Goal: Task Accomplishment & Management: Use online tool/utility

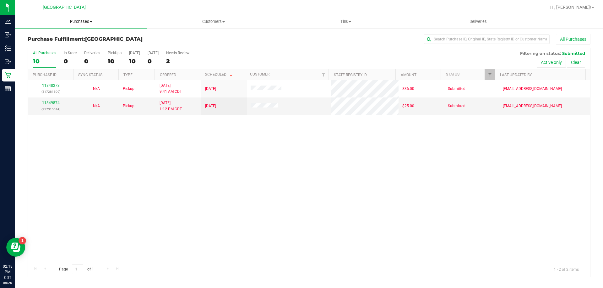
click at [80, 20] on span "Purchases" at bounding box center [81, 22] width 132 height 6
click at [64, 42] on li "Fulfillment" at bounding box center [81, 46] width 132 height 8
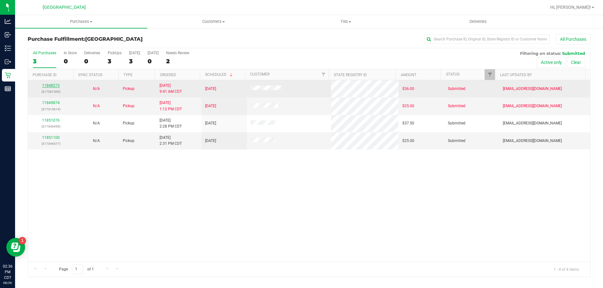
click at [50, 84] on link "11848273" at bounding box center [51, 85] width 18 height 4
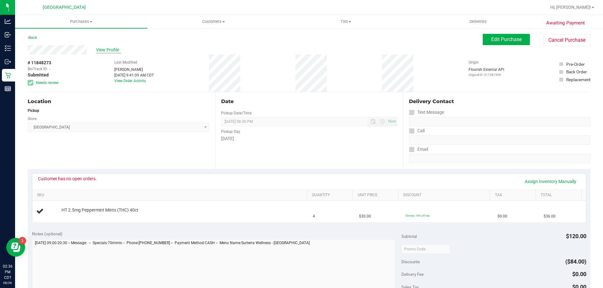
click at [113, 48] on span "View Profile" at bounding box center [108, 50] width 25 height 7
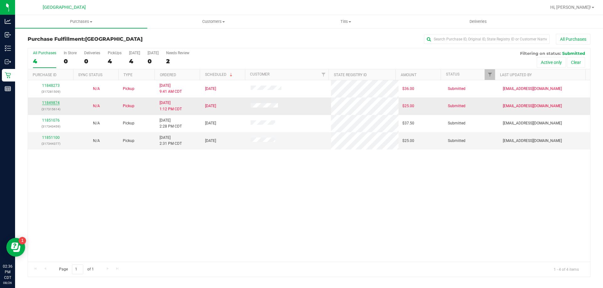
click at [47, 103] on link "11849874" at bounding box center [51, 103] width 18 height 4
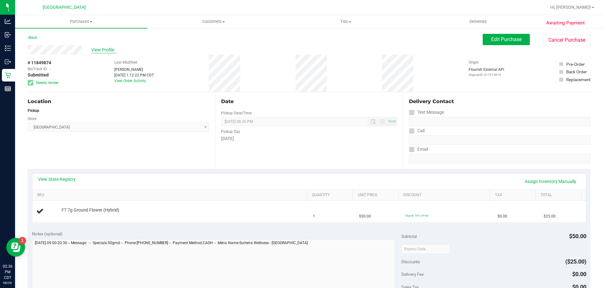
click at [110, 48] on span "View Profile" at bounding box center [103, 50] width 25 height 7
click at [547, 46] on button "Cancel Purchase" at bounding box center [566, 40] width 47 height 12
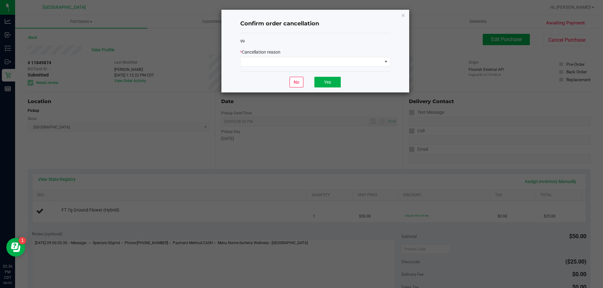
click at [347, 53] on div "* Cancellation reason" at bounding box center [315, 52] width 150 height 7
click at [346, 58] on span at bounding box center [311, 61] width 142 height 9
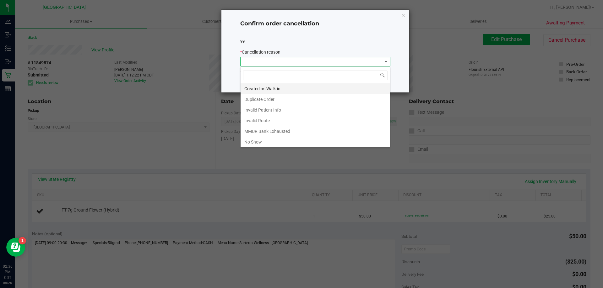
scroll to position [9, 150]
click at [277, 130] on li "MMUR Bank Exhausted" at bounding box center [314, 131] width 149 height 11
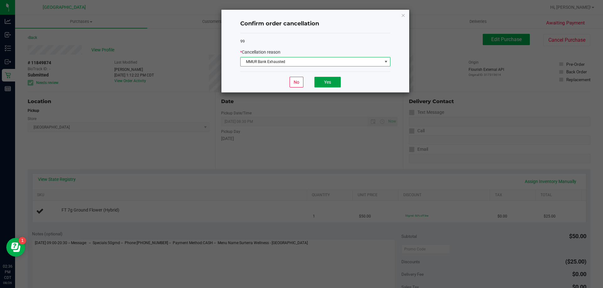
click at [333, 80] on button "Yes" at bounding box center [327, 82] width 26 height 11
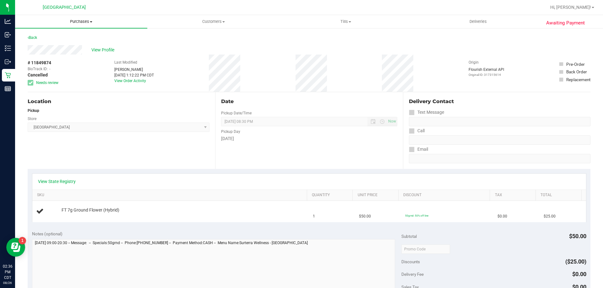
click at [76, 23] on span "Purchases" at bounding box center [81, 22] width 132 height 6
click at [56, 43] on li "Fulfillment" at bounding box center [81, 46] width 132 height 8
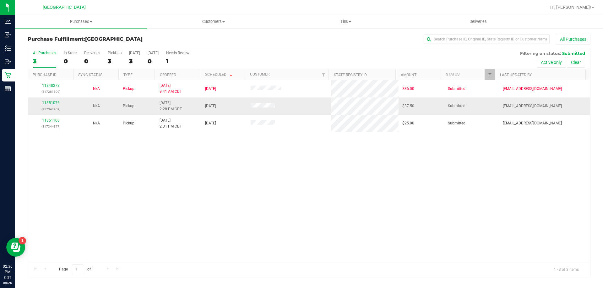
click at [53, 104] on link "11851076" at bounding box center [51, 103] width 18 height 4
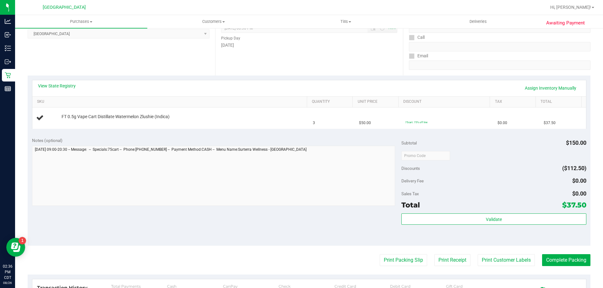
scroll to position [94, 0]
click at [63, 83] on link "View State Registry" at bounding box center [57, 85] width 38 height 6
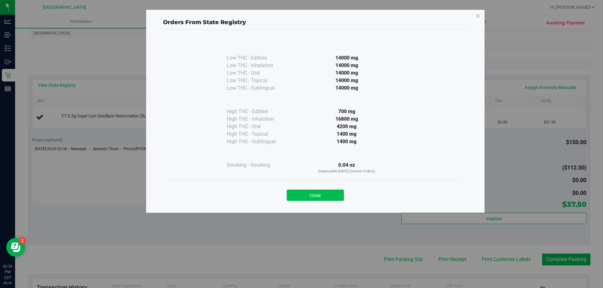
click at [324, 194] on button "Close" at bounding box center [315, 195] width 57 height 11
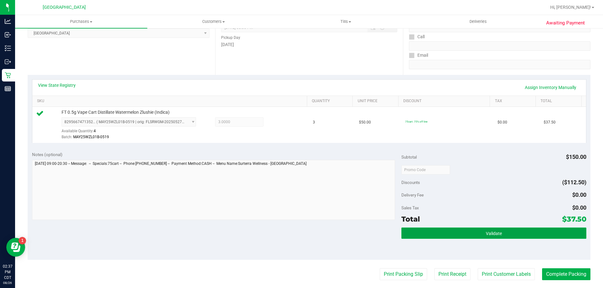
click at [431, 233] on button "Validate" at bounding box center [493, 233] width 185 height 11
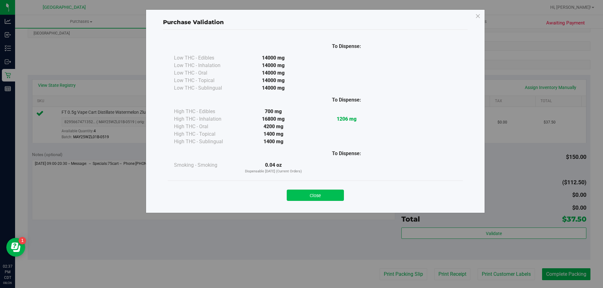
click at [325, 192] on button "Close" at bounding box center [315, 195] width 57 height 11
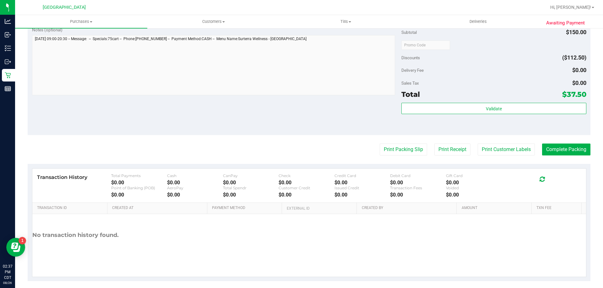
scroll to position [220, 0]
click at [399, 152] on button "Print Packing Slip" at bounding box center [402, 149] width 47 height 12
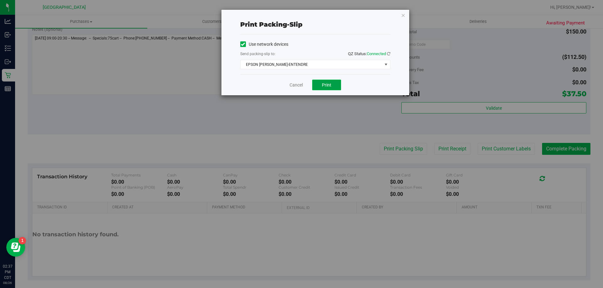
click at [324, 86] on span "Print" at bounding box center [326, 85] width 9 height 5
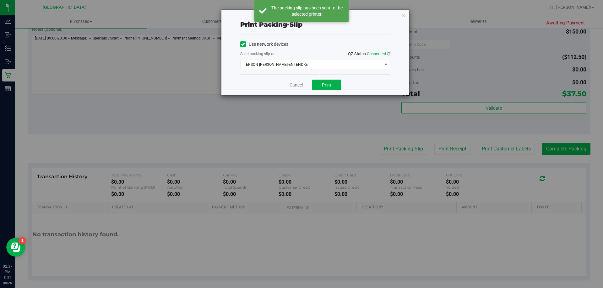
click at [293, 84] on link "Cancel" at bounding box center [295, 85] width 13 height 7
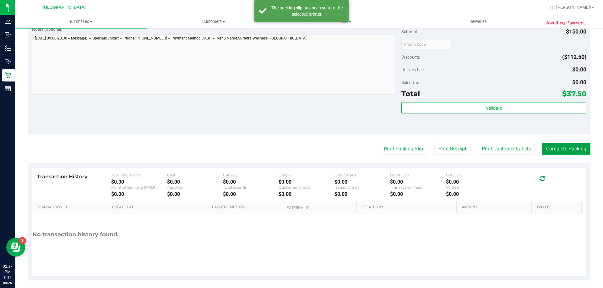
click at [546, 146] on button "Complete Packing" at bounding box center [566, 149] width 48 height 12
